Goal: Navigation & Orientation: Find specific page/section

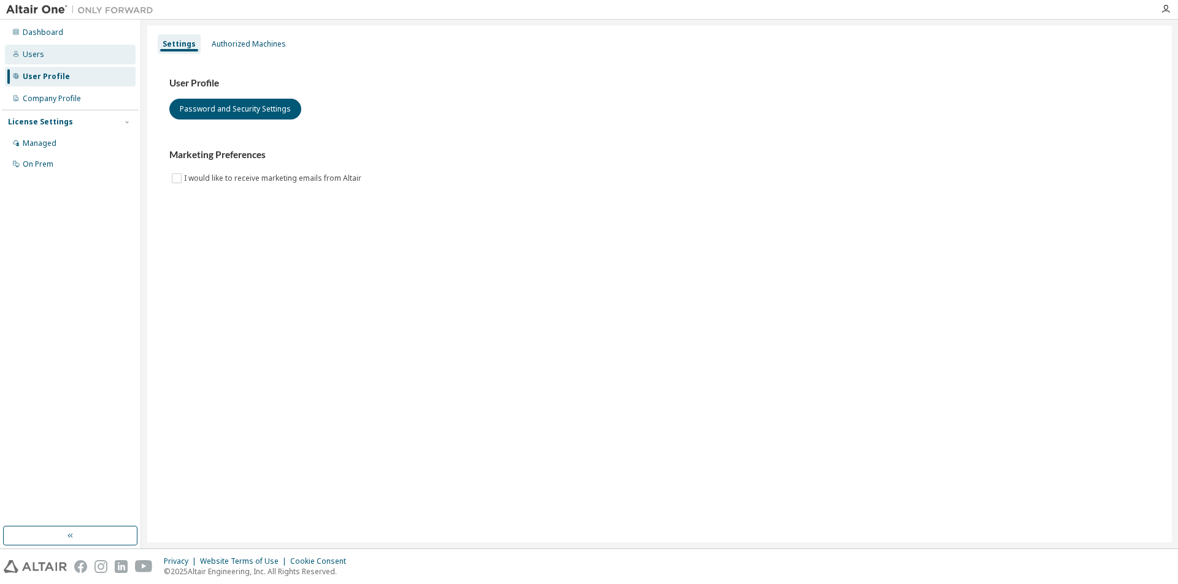
click at [96, 56] on div "Users" at bounding box center [70, 55] width 131 height 20
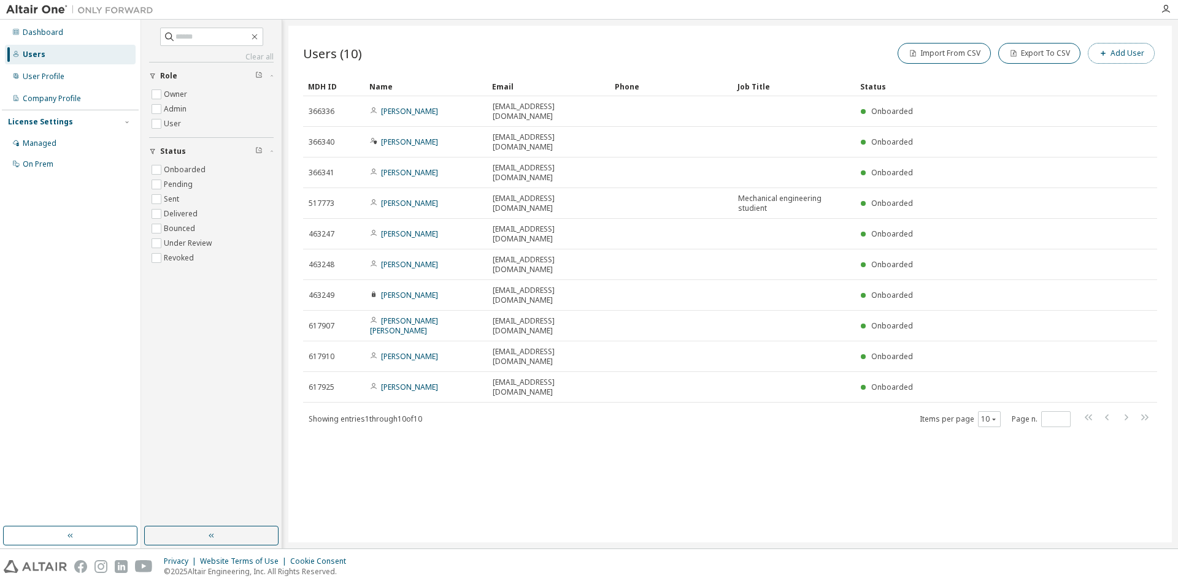
click at [1115, 44] on button "Add User" at bounding box center [1120, 53] width 67 height 21
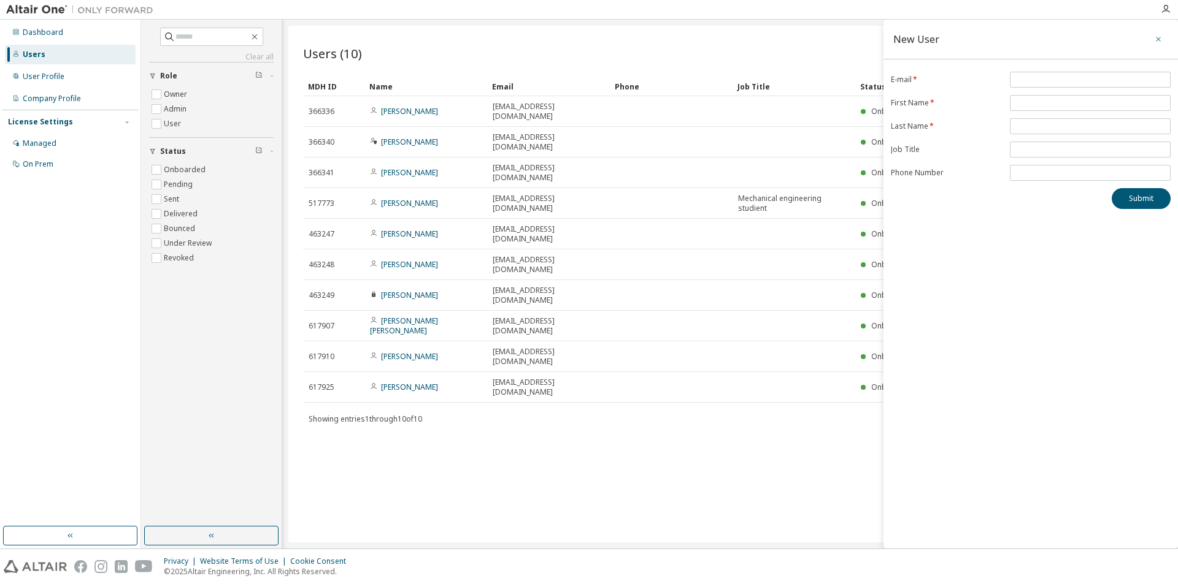
click at [1163, 39] on button "button" at bounding box center [1158, 39] width 20 height 20
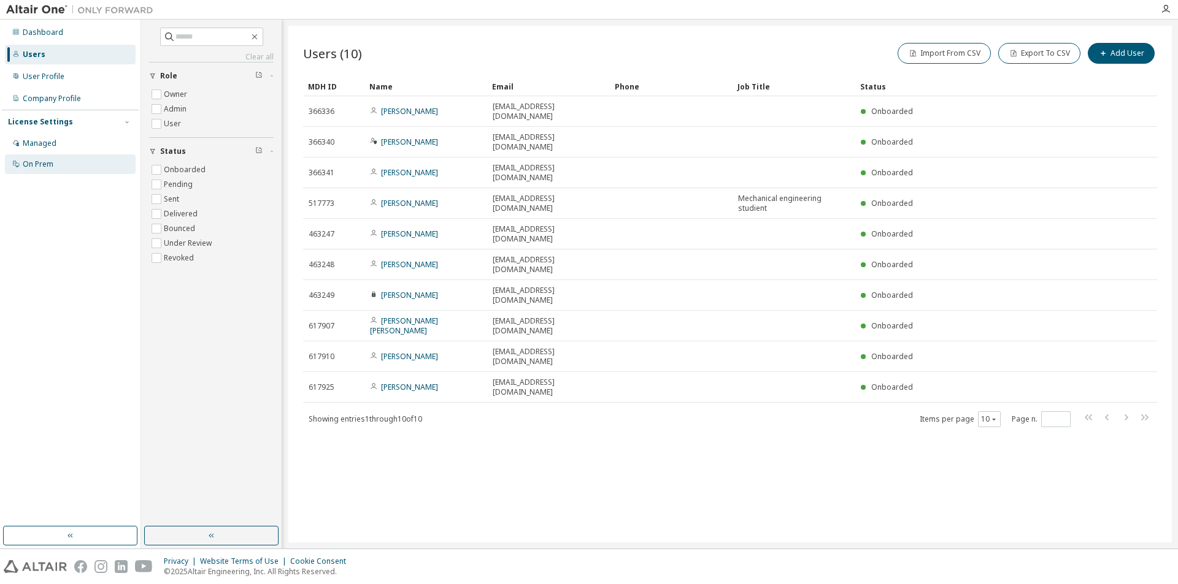
click at [69, 170] on div "On Prem" at bounding box center [70, 165] width 131 height 20
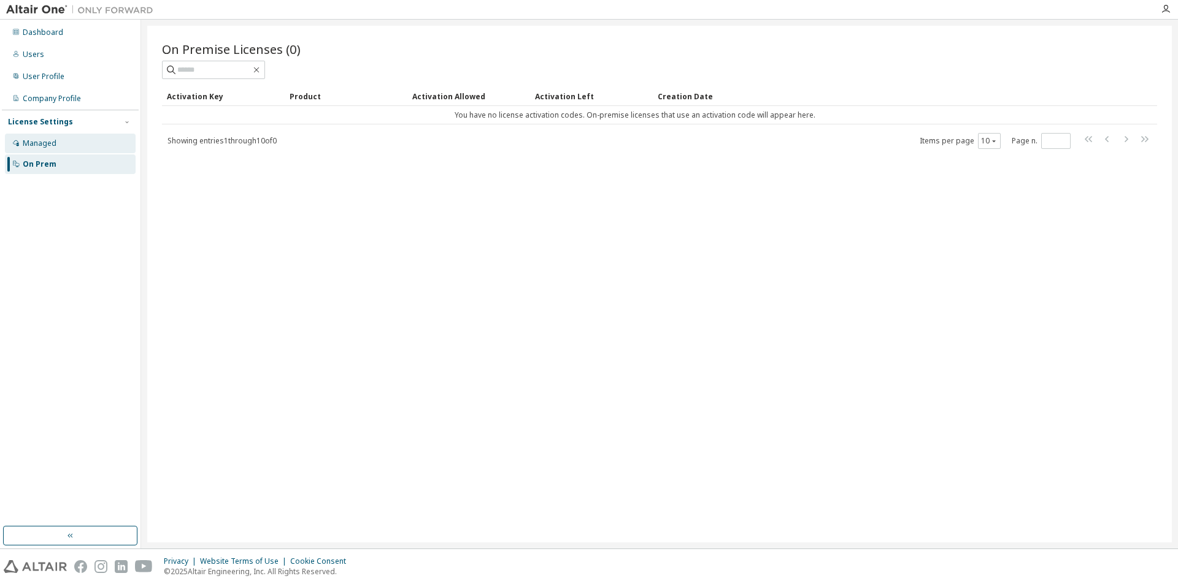
click at [51, 147] on div "Managed" at bounding box center [40, 144] width 34 height 10
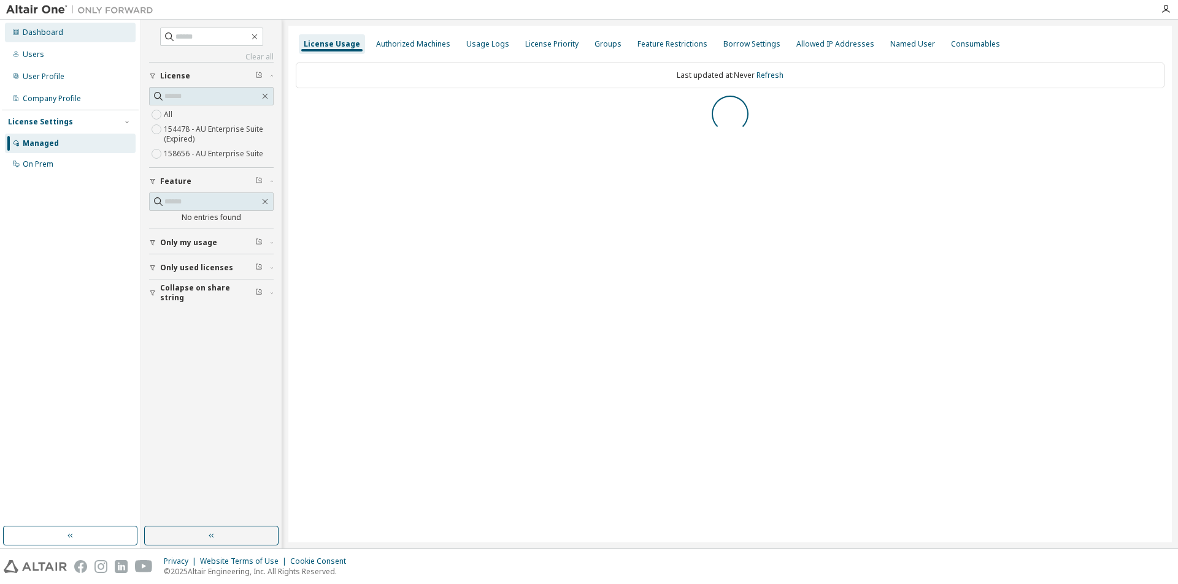
click at [66, 28] on div "Dashboard" at bounding box center [70, 33] width 131 height 20
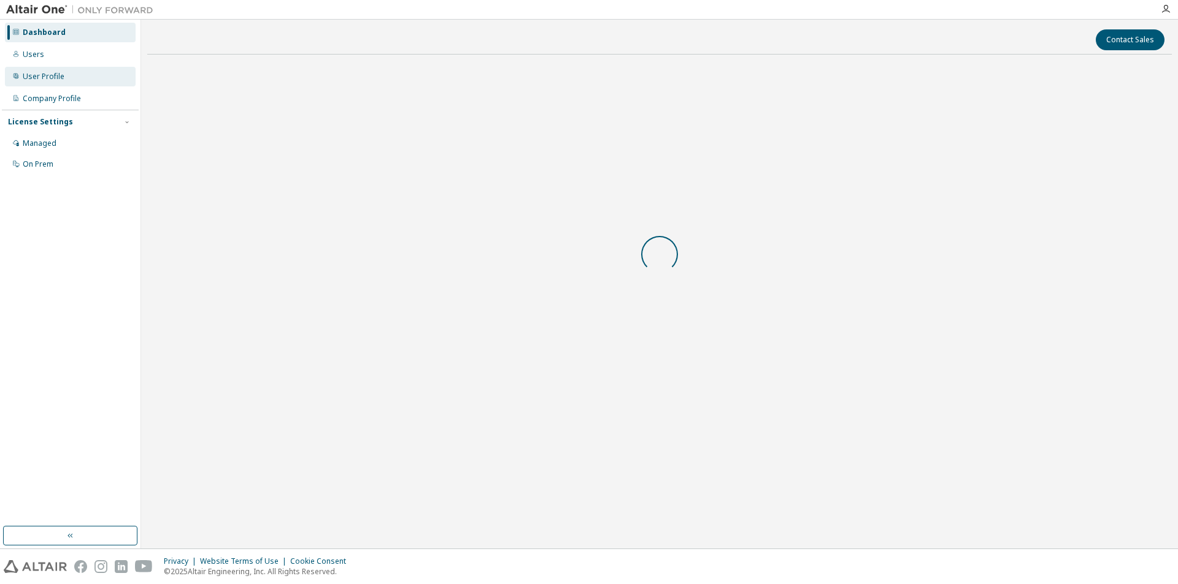
click at [52, 67] on div "User Profile" at bounding box center [70, 77] width 131 height 20
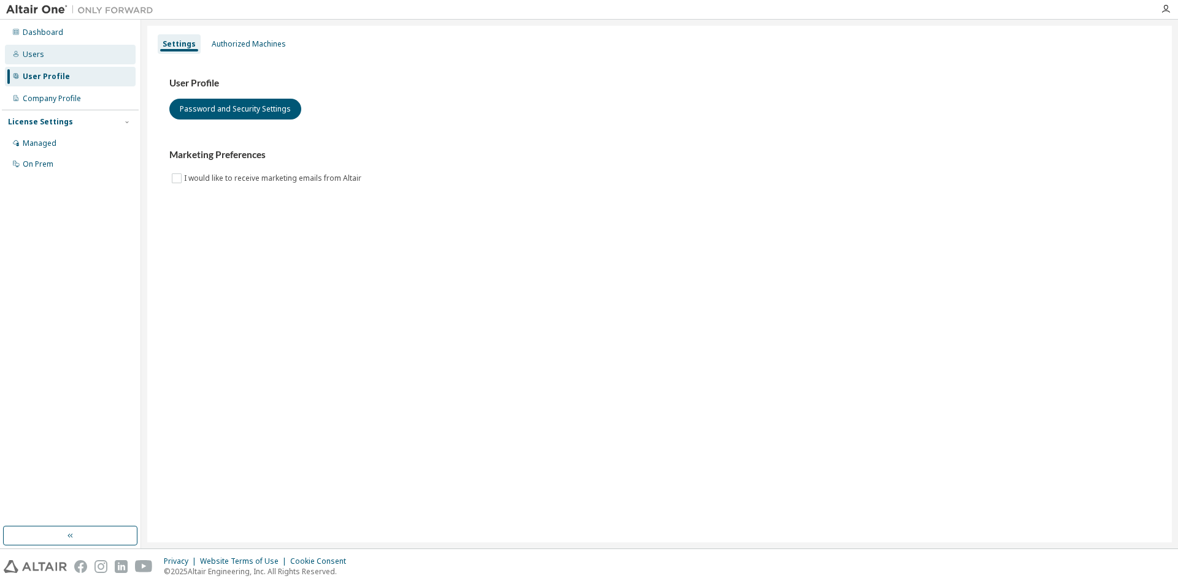
click at [58, 55] on div "Users" at bounding box center [70, 55] width 131 height 20
